Goal: Browse casually: Explore the website without a specific task or goal

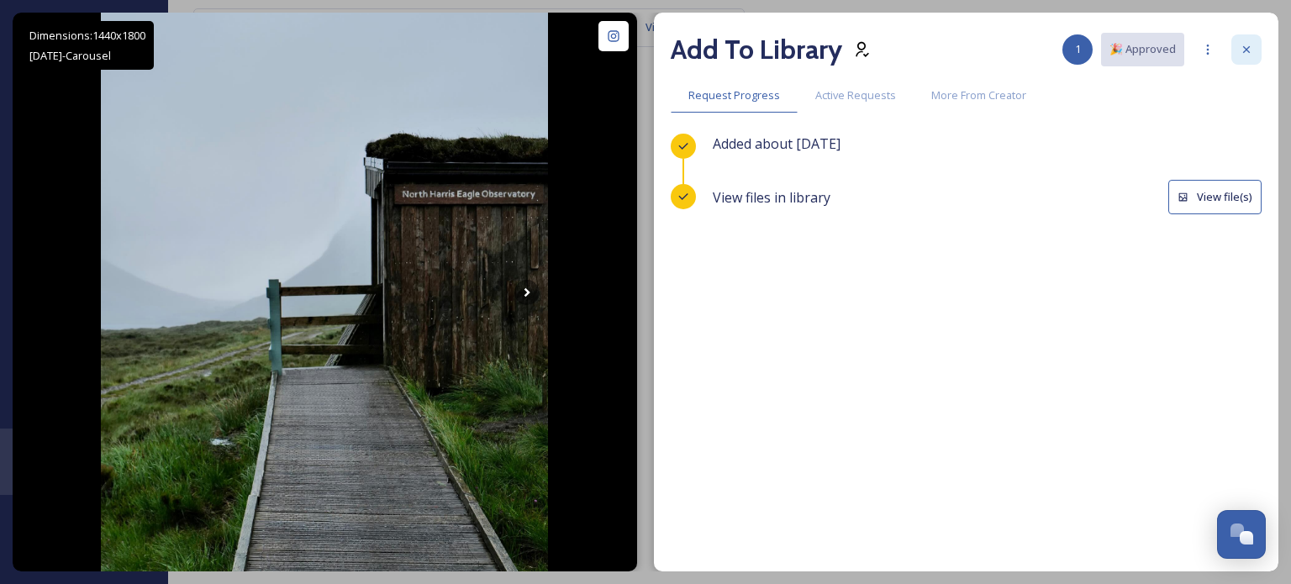
click at [1243, 52] on icon at bounding box center [1246, 49] width 7 height 7
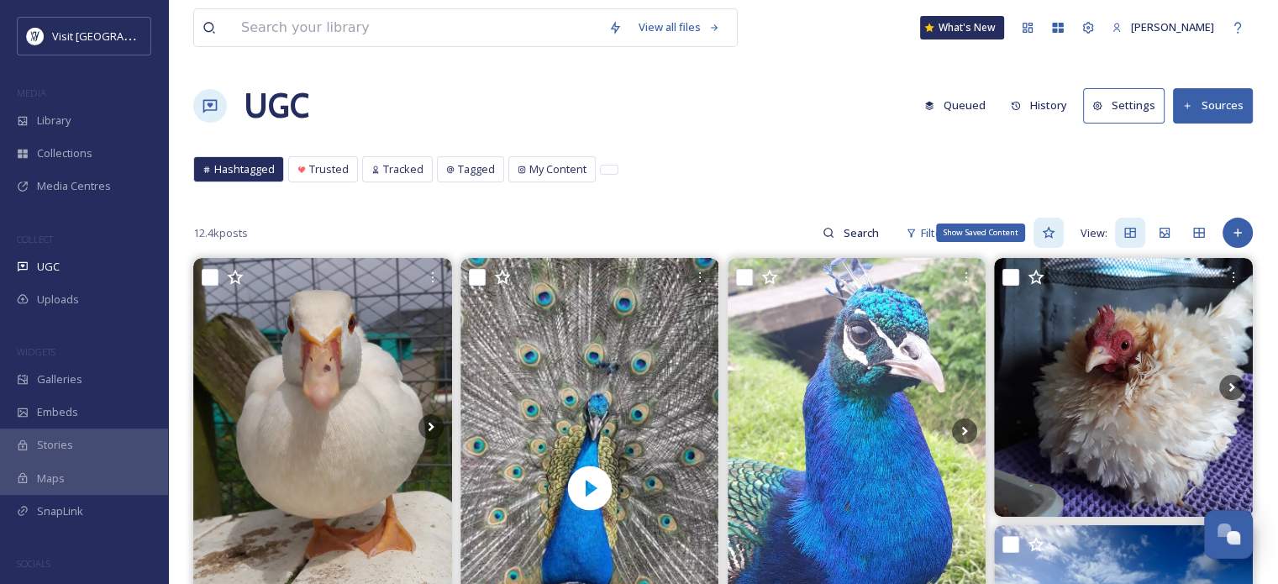
click at [1044, 231] on icon at bounding box center [1048, 232] width 13 height 13
